Goal: Use online tool/utility: Use online tool/utility

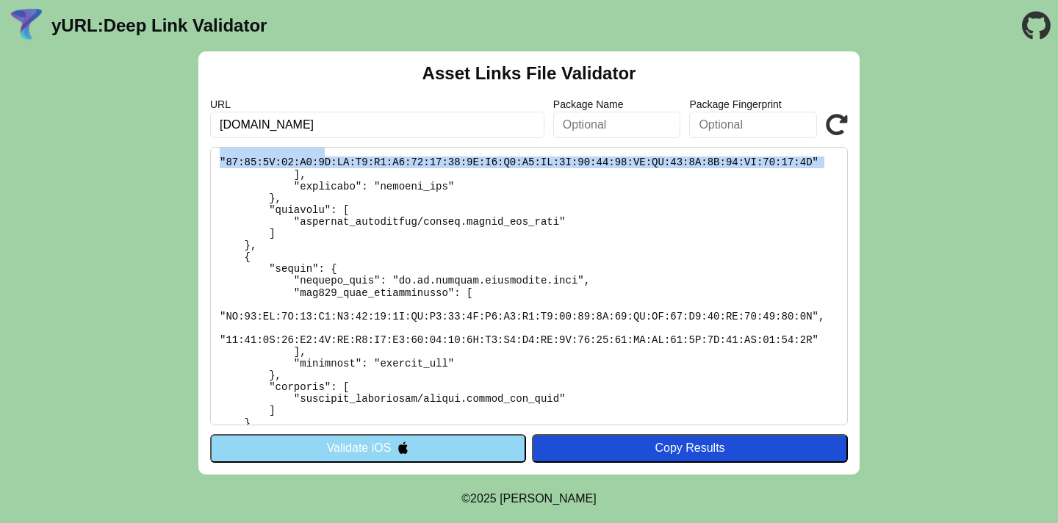
scroll to position [214, 0]
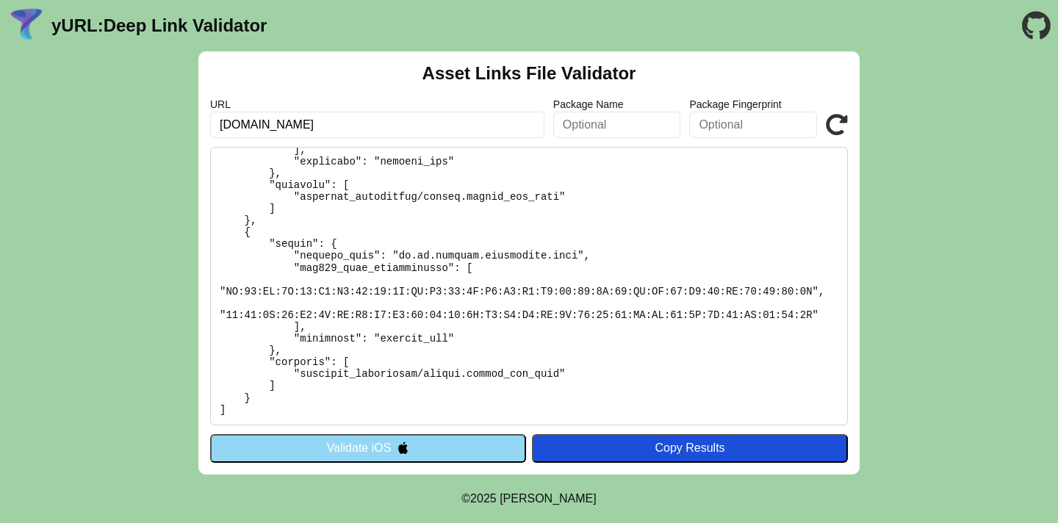
click at [572, 256] on pre at bounding box center [529, 286] width 638 height 278
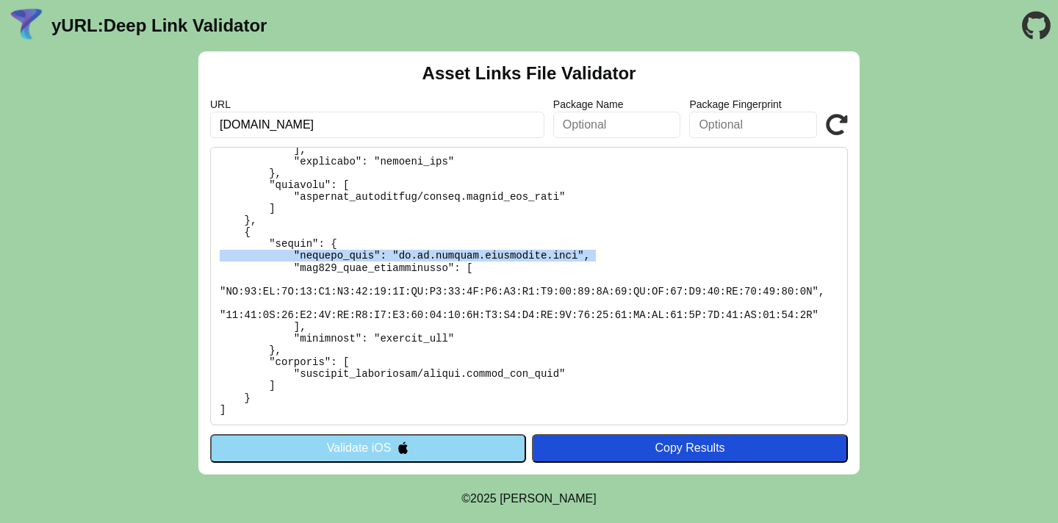
click at [572, 256] on pre at bounding box center [529, 286] width 638 height 278
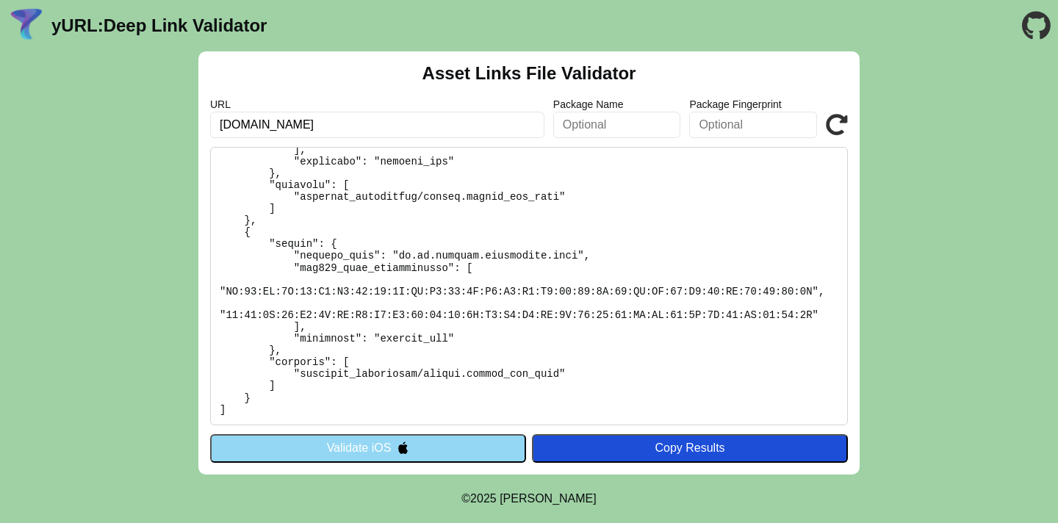
click at [469, 281] on pre at bounding box center [529, 286] width 638 height 278
click at [497, 255] on pre at bounding box center [529, 286] width 638 height 278
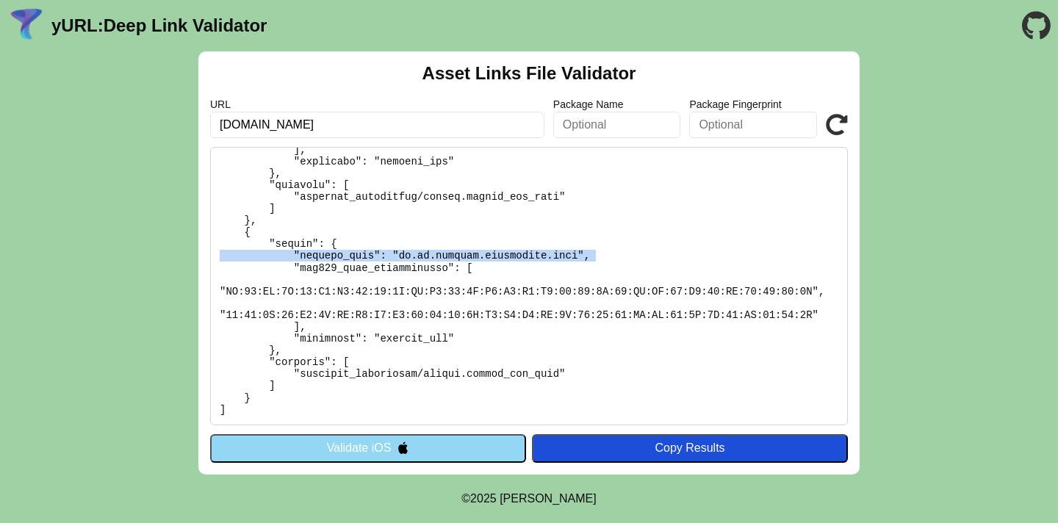
click at [497, 255] on pre at bounding box center [529, 286] width 638 height 278
copy pre ""package_name": "uk.co.mixergy.mixergyapp.test","
